Goal: Check status: Check status

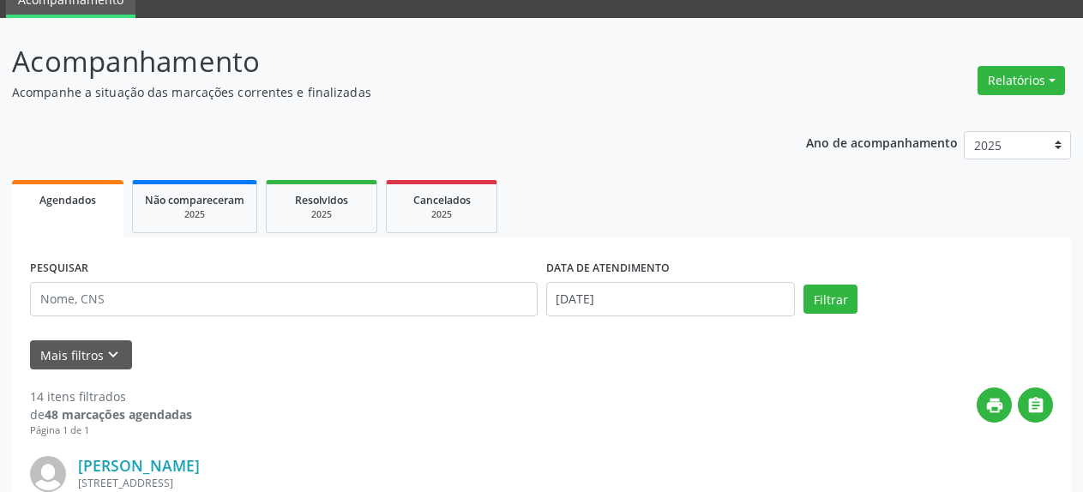
scroll to position [63, 0]
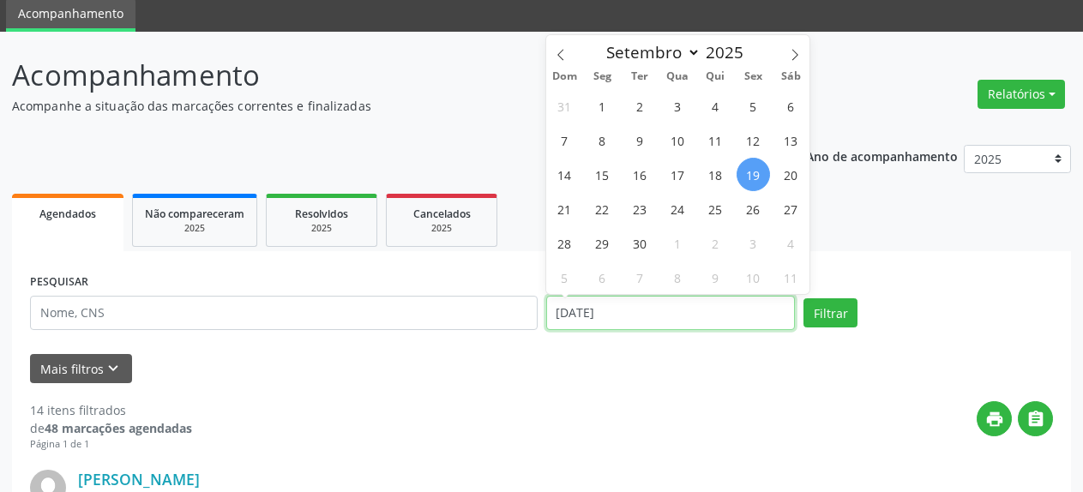
click at [591, 311] on input "[DATE]" at bounding box center [671, 313] width 250 height 34
click at [599, 211] on span "22" at bounding box center [602, 208] width 33 height 33
type input "22/09/2025"
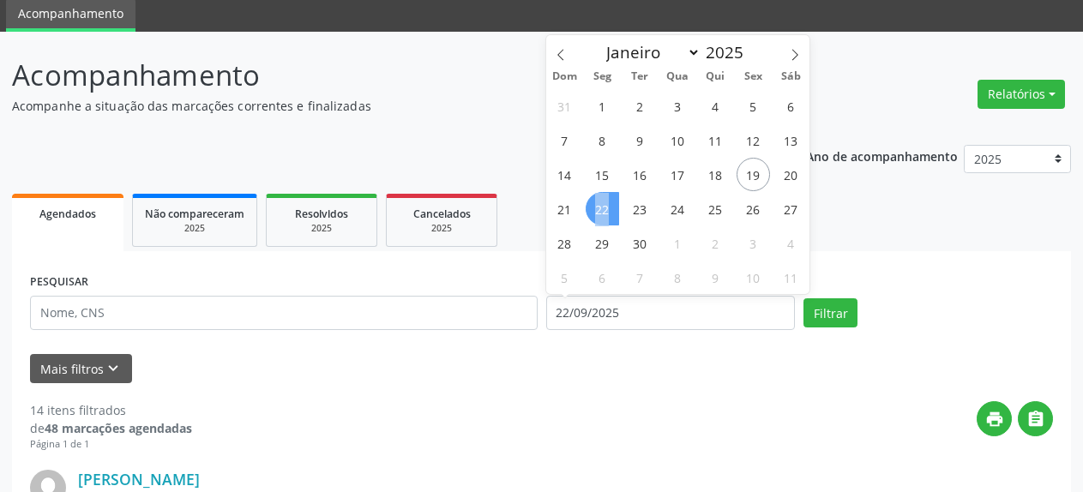
click at [599, 211] on span "22" at bounding box center [602, 208] width 33 height 33
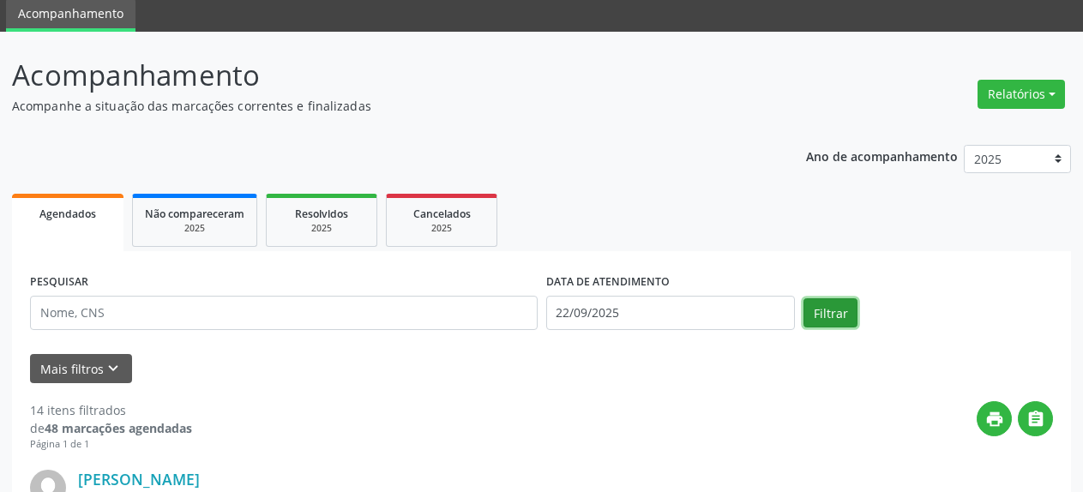
click at [833, 318] on button "Filtrar" at bounding box center [830, 312] width 54 height 29
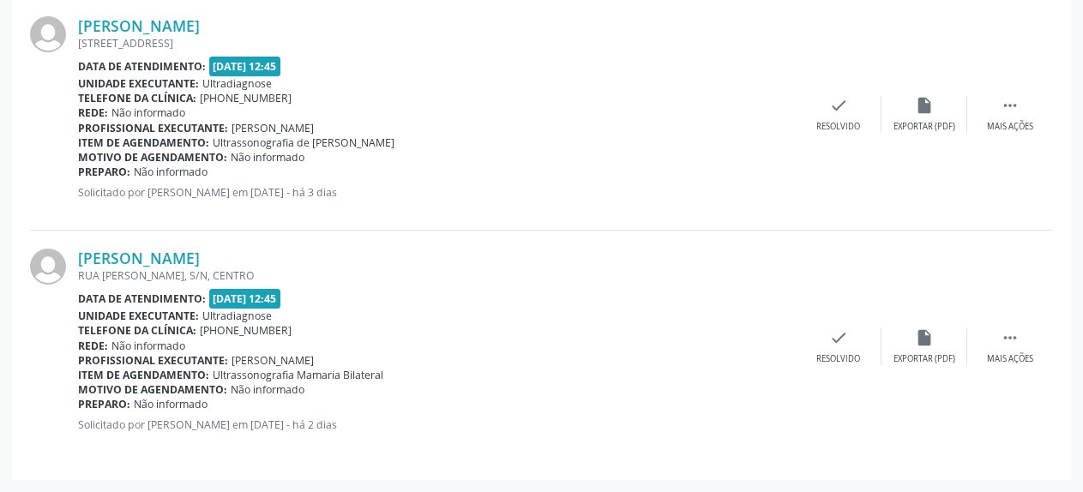
scroll to position [0, 0]
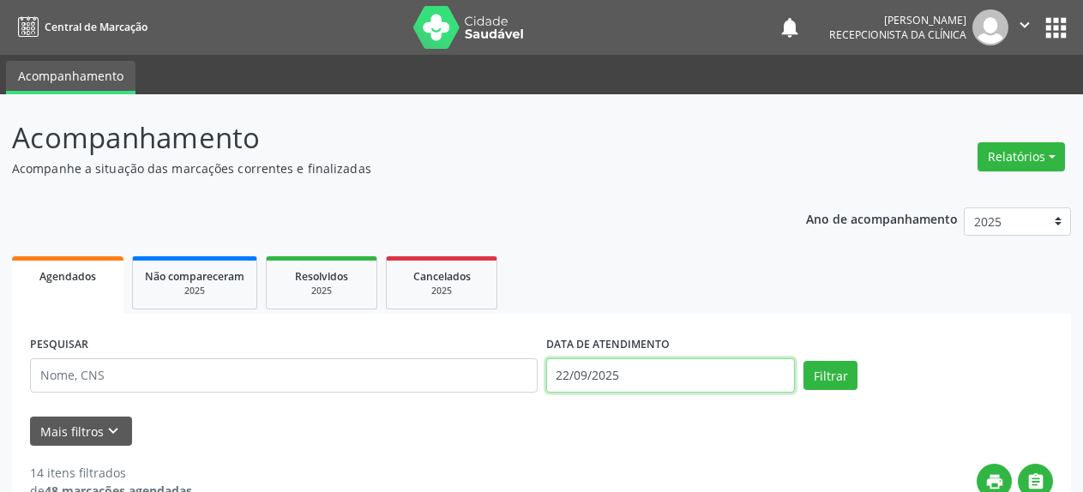
click at [642, 376] on input "22/09/2025" at bounding box center [671, 375] width 250 height 34
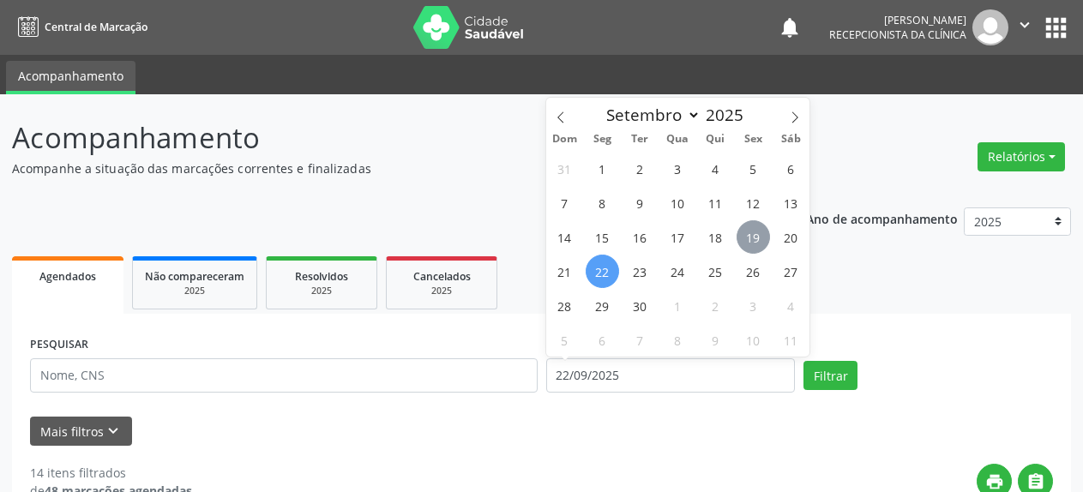
click at [758, 239] on span "19" at bounding box center [753, 236] width 33 height 33
type input "[DATE]"
click at [757, 238] on span "19" at bounding box center [753, 236] width 33 height 33
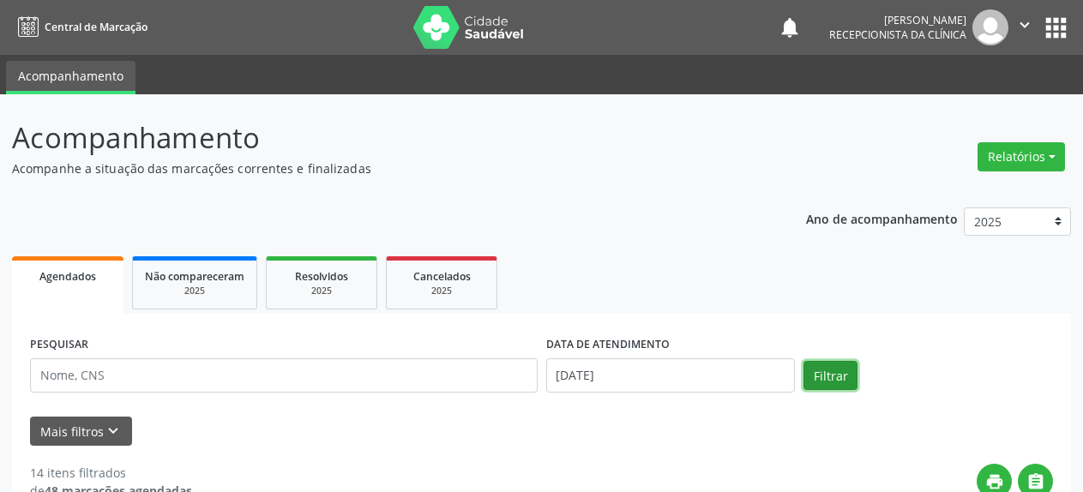
click at [831, 377] on button "Filtrar" at bounding box center [830, 375] width 54 height 29
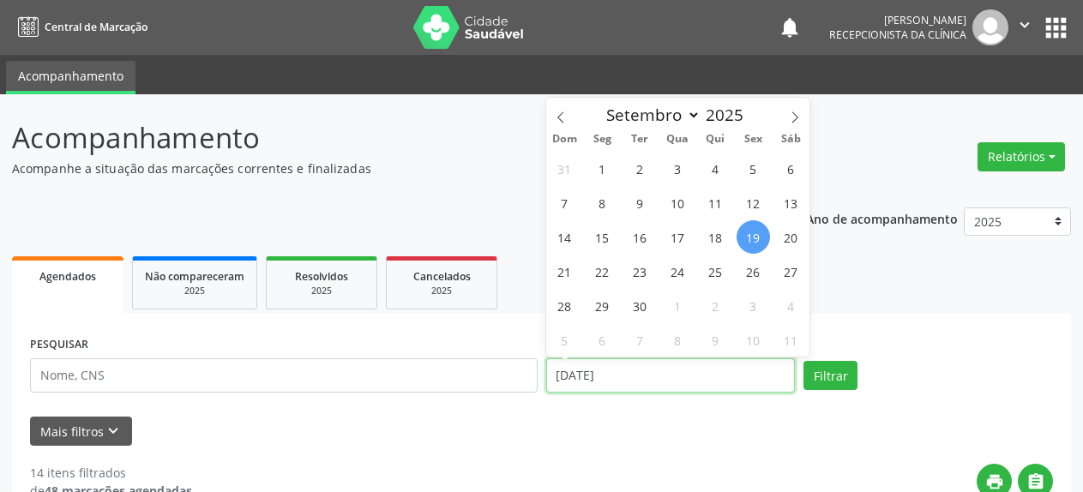
click at [604, 376] on input "[DATE]" at bounding box center [671, 375] width 250 height 34
click at [683, 275] on span "24" at bounding box center [677, 271] width 33 height 33
type input "[DATE]"
click at [680, 275] on span "24" at bounding box center [677, 271] width 33 height 33
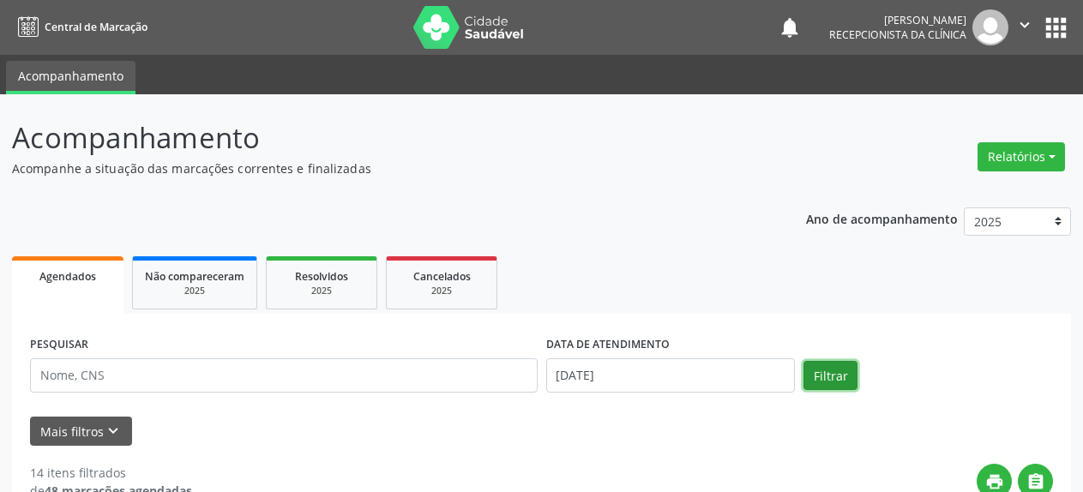
click at [838, 376] on button "Filtrar" at bounding box center [830, 375] width 54 height 29
click at [70, 288] on link "Agendados" at bounding box center [67, 284] width 111 height 57
click at [317, 291] on div "2025" at bounding box center [322, 291] width 86 height 13
select select "8"
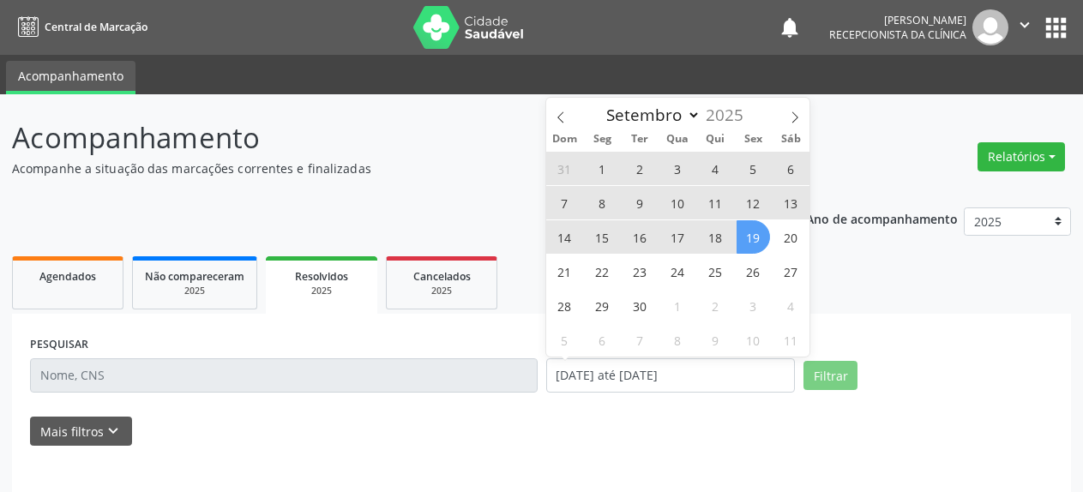
click at [605, 169] on span "1" at bounding box center [602, 168] width 33 height 33
type input "[DATE]"
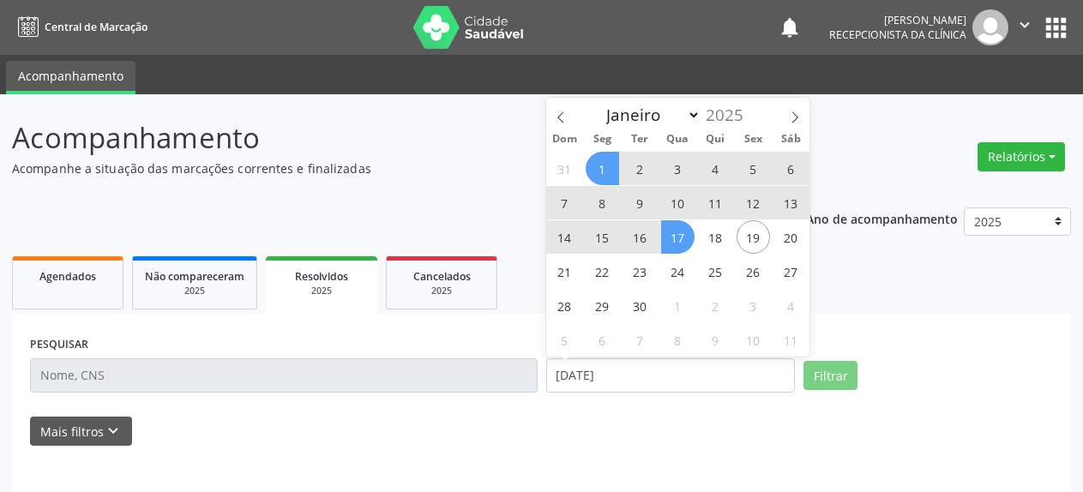
click at [675, 242] on span "17" at bounding box center [677, 236] width 33 height 33
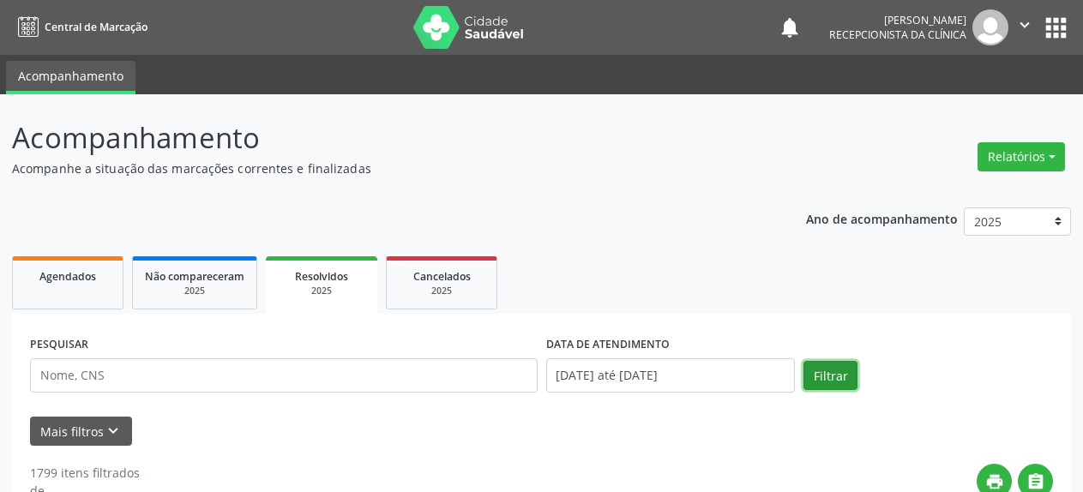
click at [844, 372] on button "Filtrar" at bounding box center [830, 375] width 54 height 29
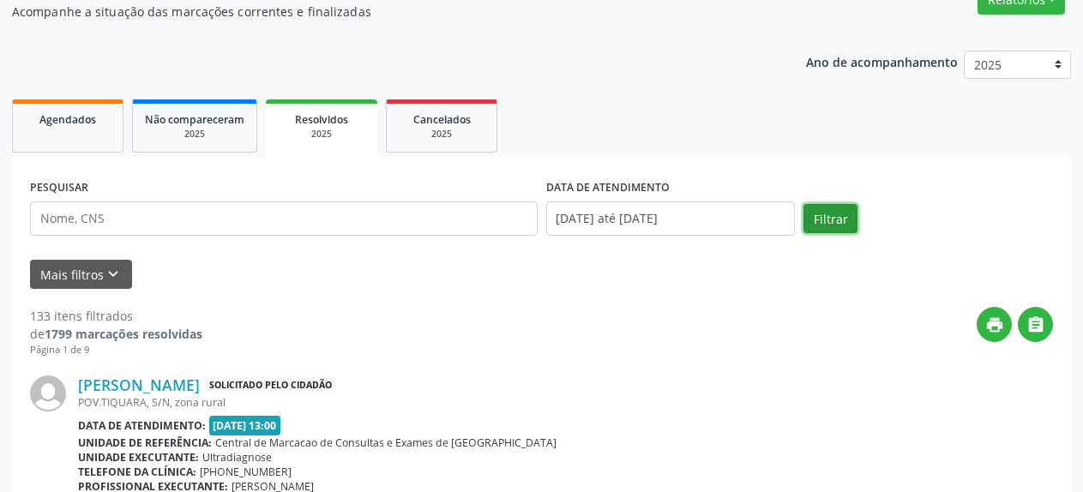
scroll to position [175, 0]
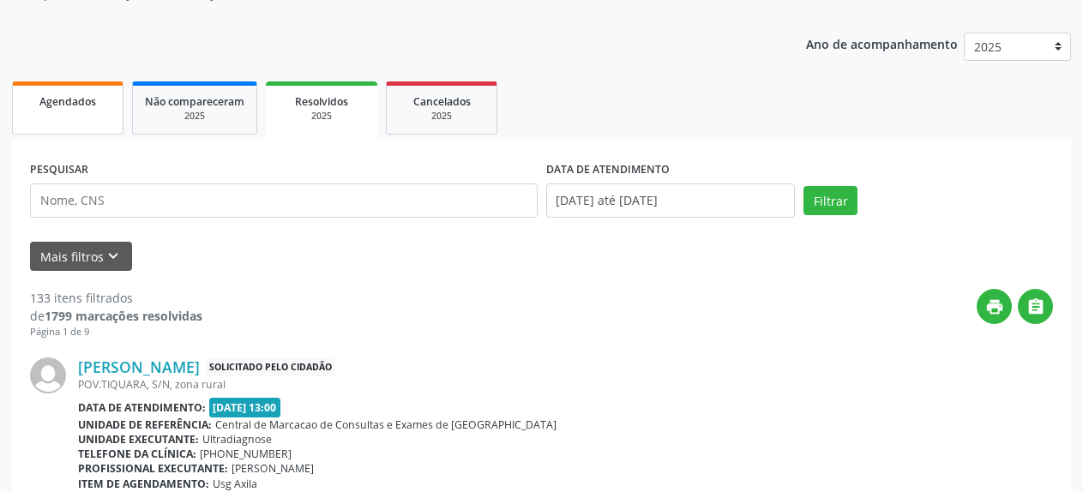
click at [69, 119] on link "Agendados" at bounding box center [67, 107] width 111 height 53
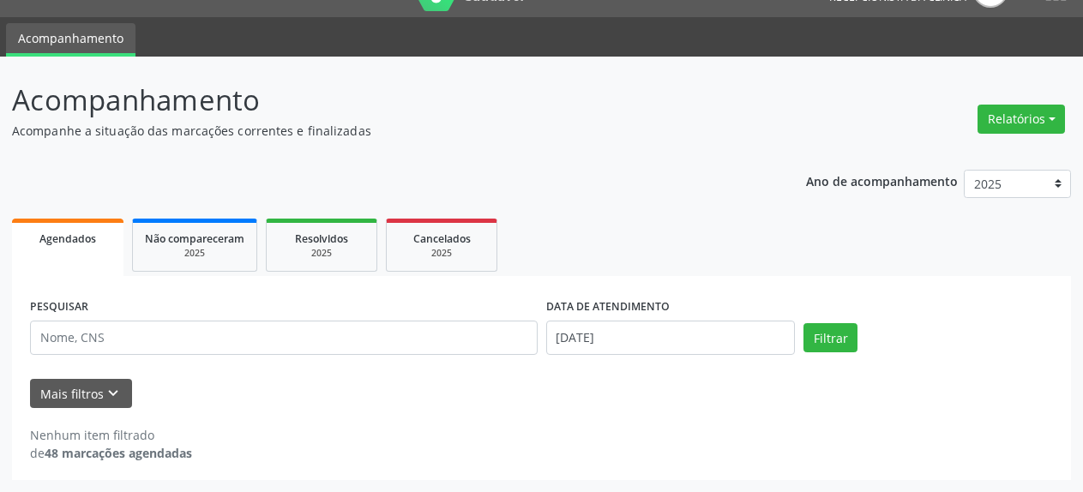
scroll to position [38, 0]
